Goal: Information Seeking & Learning: Learn about a topic

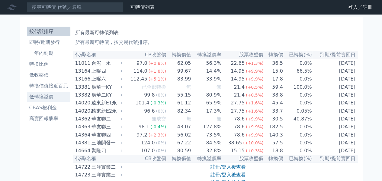
click at [50, 99] on li "低轉換溢價" at bounding box center [49, 96] width 44 height 7
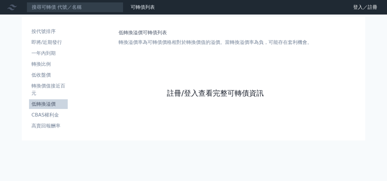
click at [181, 95] on link "註冊/登入查看完整可轉債資訊" at bounding box center [215, 93] width 97 height 10
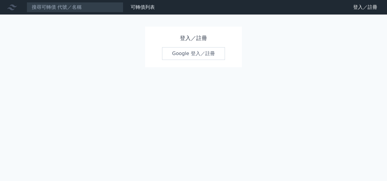
click at [194, 55] on link "Google 登入／註冊" at bounding box center [193, 53] width 63 height 13
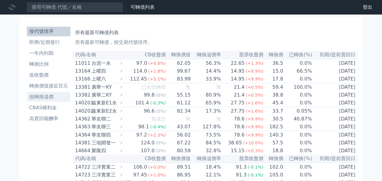
click at [48, 94] on li "低轉換溢價" at bounding box center [49, 96] width 44 height 7
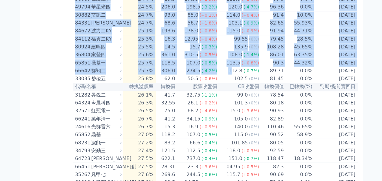
scroll to position [1531, 0]
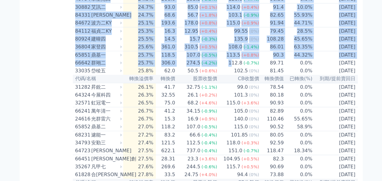
drag, startPoint x: 73, startPoint y: 49, endPoint x: 355, endPoint y: 124, distance: 291.3
copy table "71537 lore -6.3% 48.1 94.0 (+5.9%) 327.7 (+3.2%) 321.38 0.3% 3594-11-26 ipsum d…"
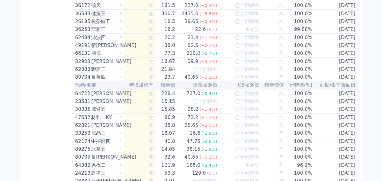
scroll to position [3144, 0]
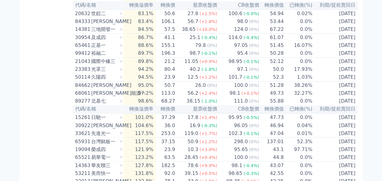
scroll to position [2741, 0]
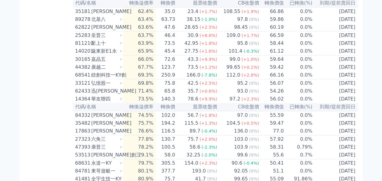
scroll to position [2539, 0]
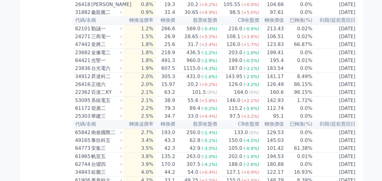
scroll to position [0, 0]
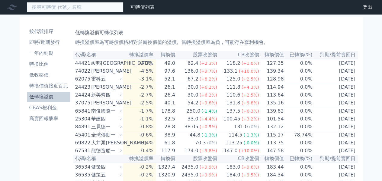
click at [65, 7] on input at bounding box center [75, 7] width 97 height 10
type input "35871"
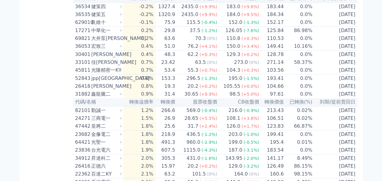
scroll to position [161, 0]
